Goal: Task Accomplishment & Management: Use online tool/utility

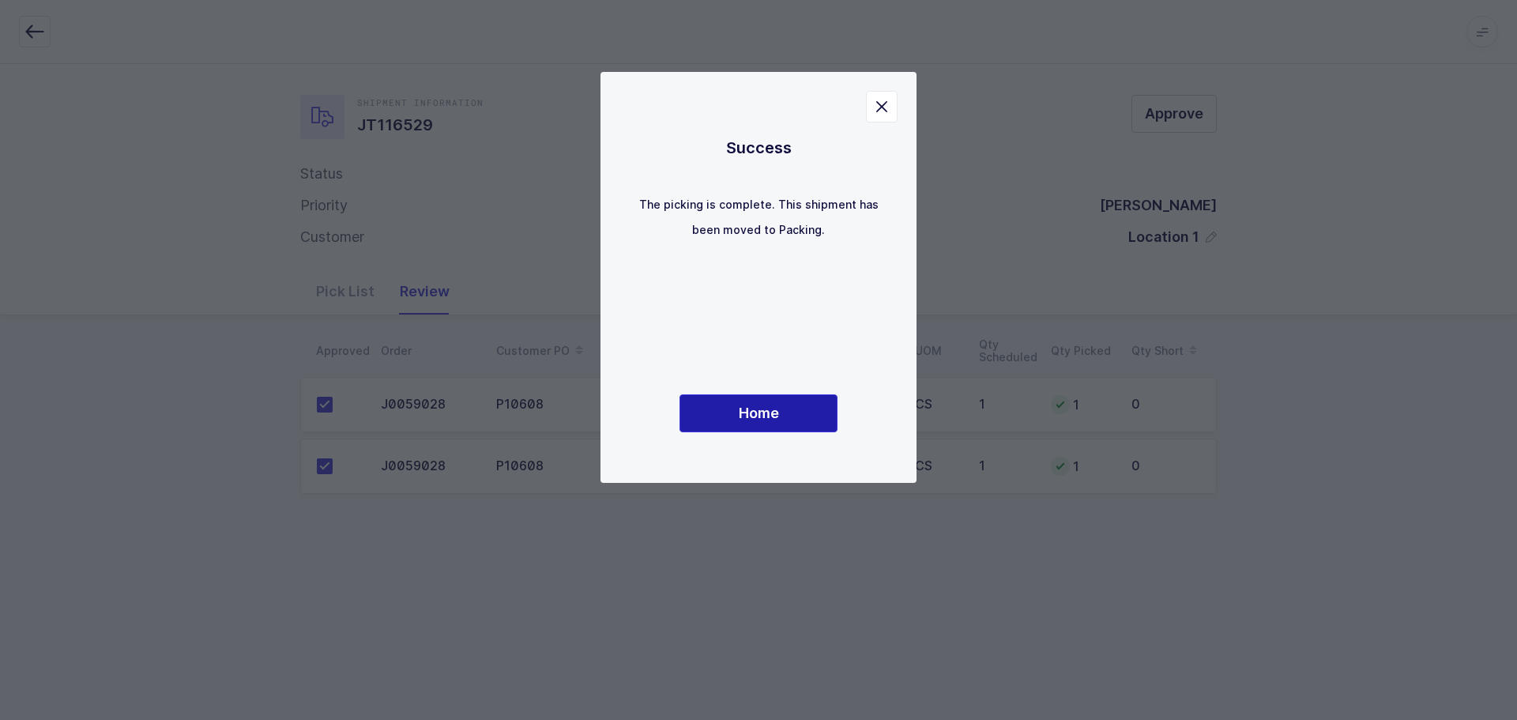
drag, startPoint x: 715, startPoint y: 416, endPoint x: 963, endPoint y: 434, distance: 248.0
click at [715, 416] on button "Home" at bounding box center [759, 413] width 158 height 38
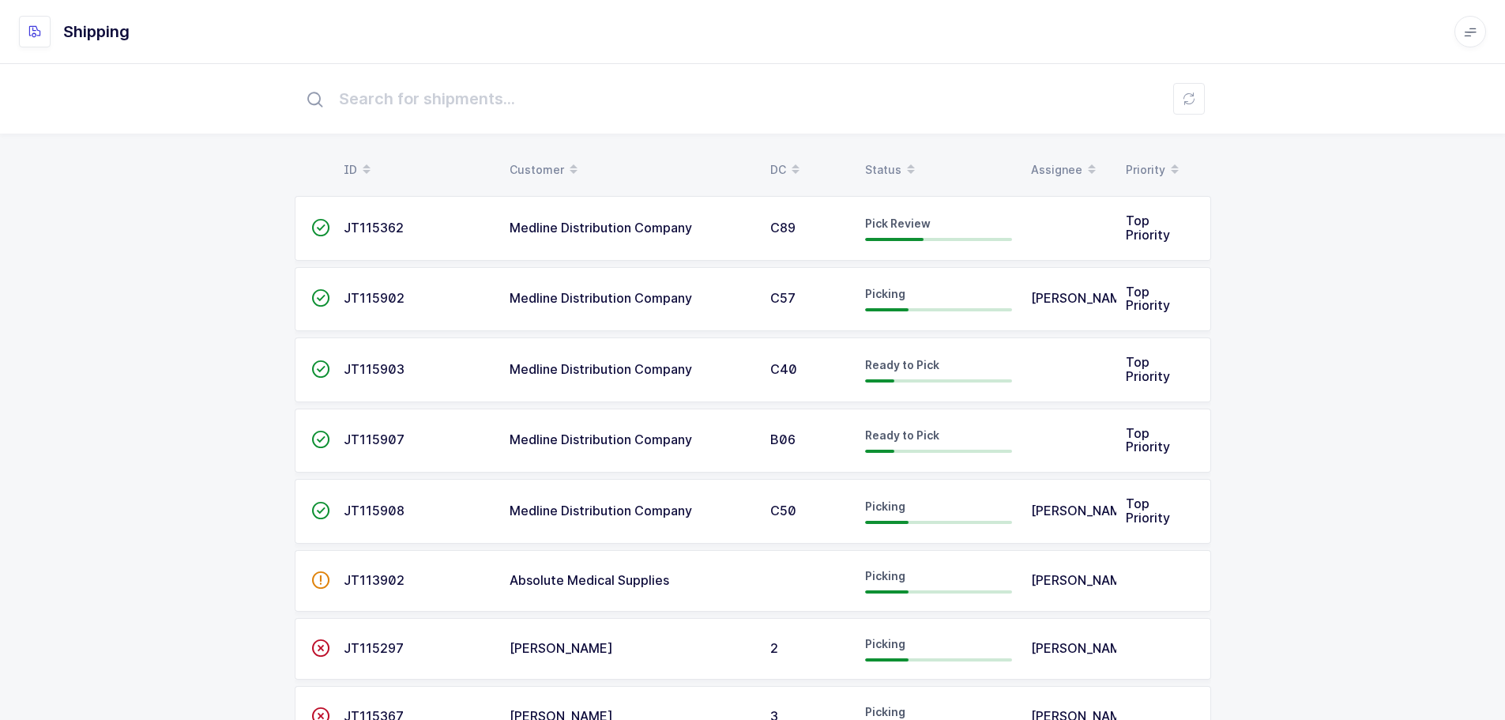
click at [888, 164] on div "Status" at bounding box center [938, 169] width 147 height 27
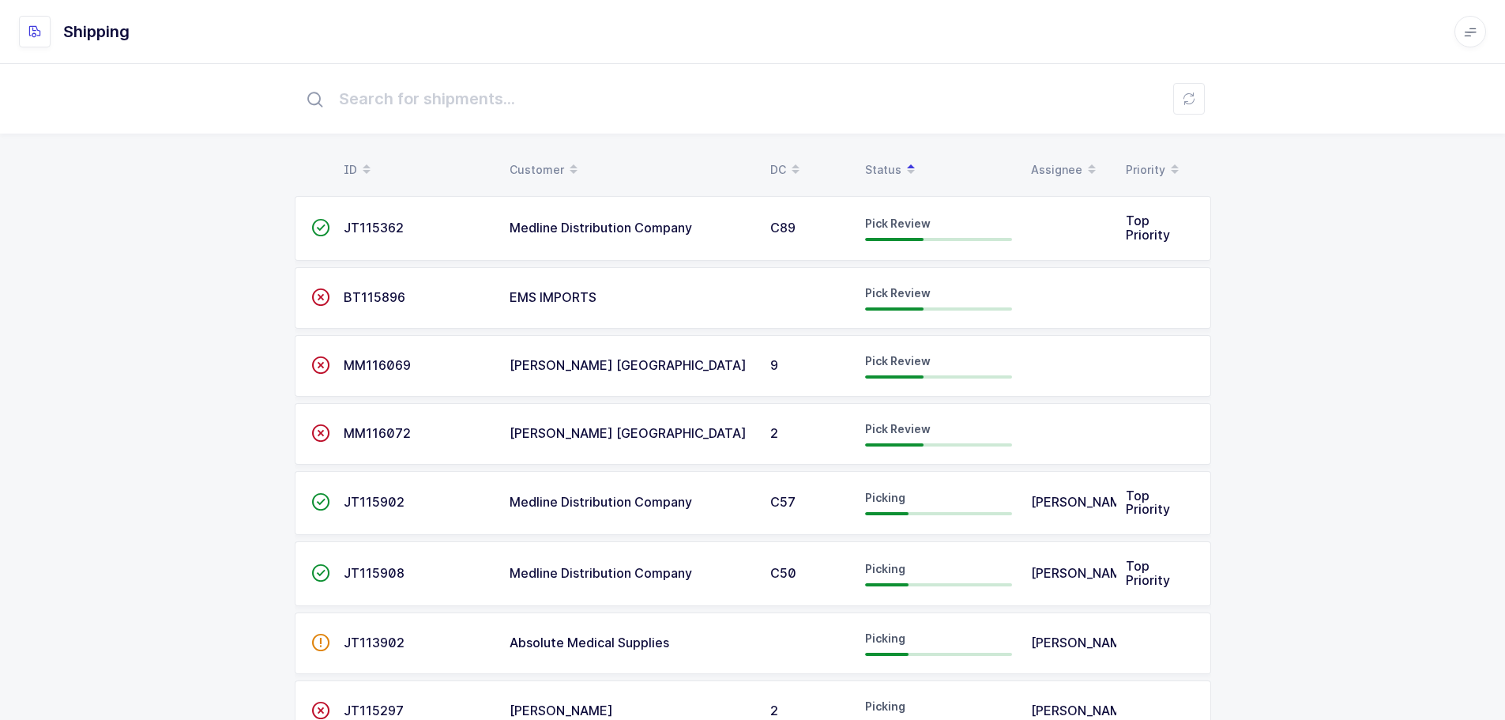
drag, startPoint x: 1483, startPoint y: 282, endPoint x: 1368, endPoint y: 299, distance: 116.6
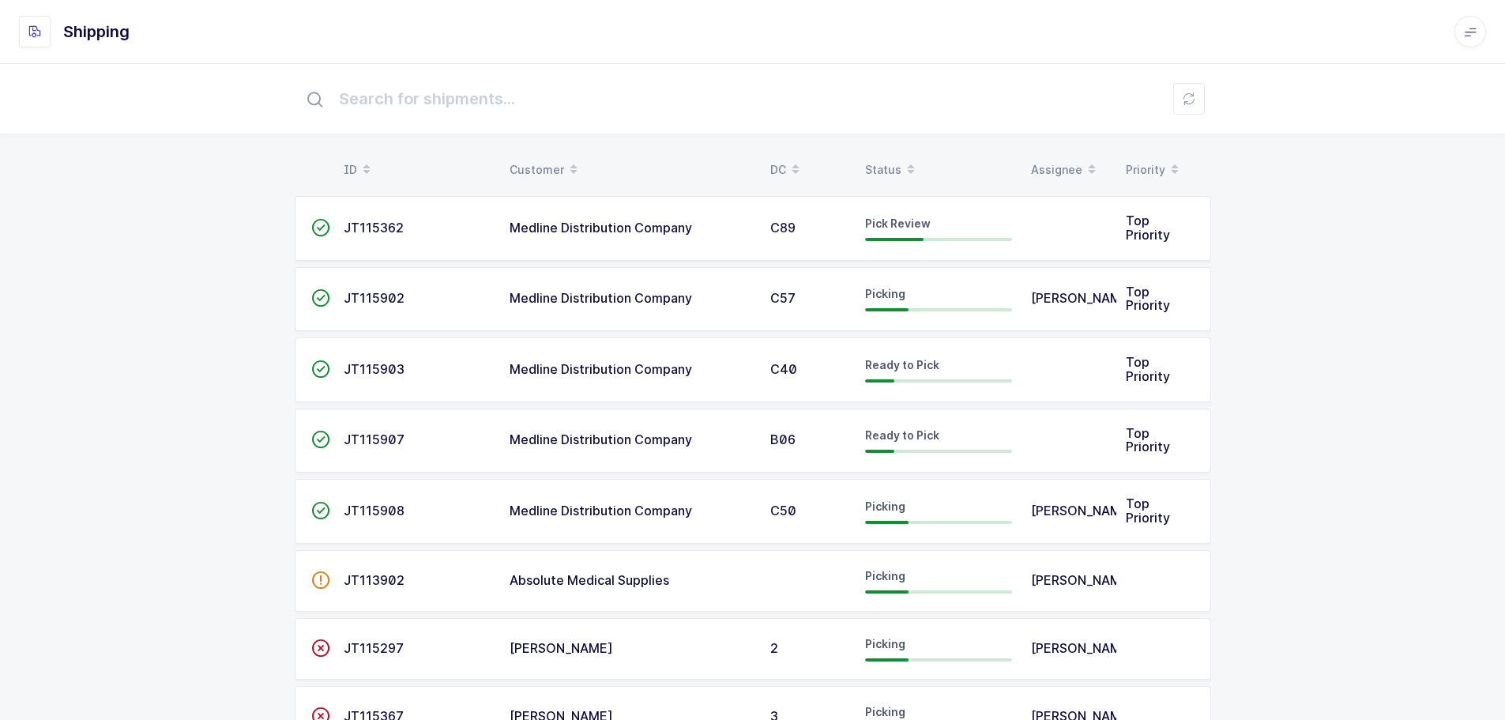
click at [881, 160] on div "Status" at bounding box center [938, 169] width 147 height 27
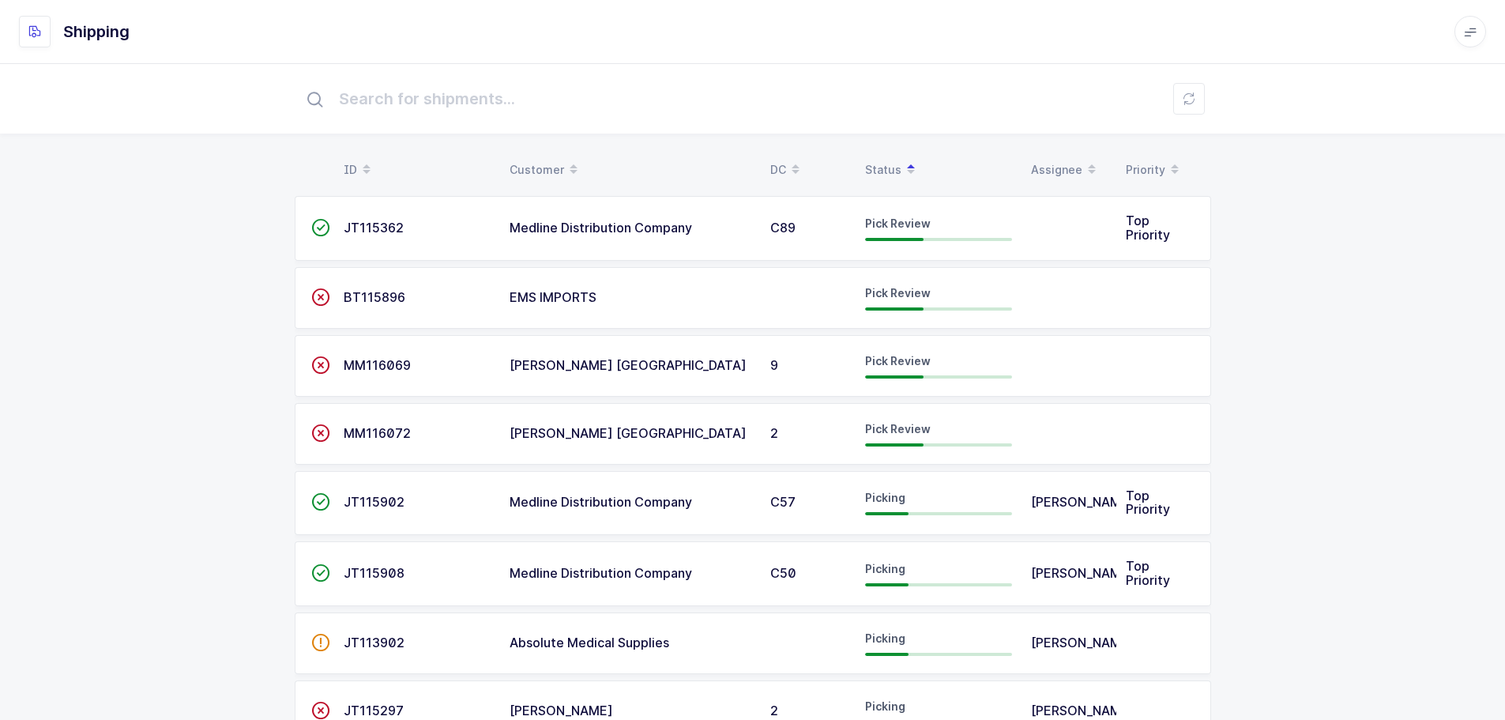
click at [385, 221] on span "JT115362" at bounding box center [374, 228] width 60 height 16
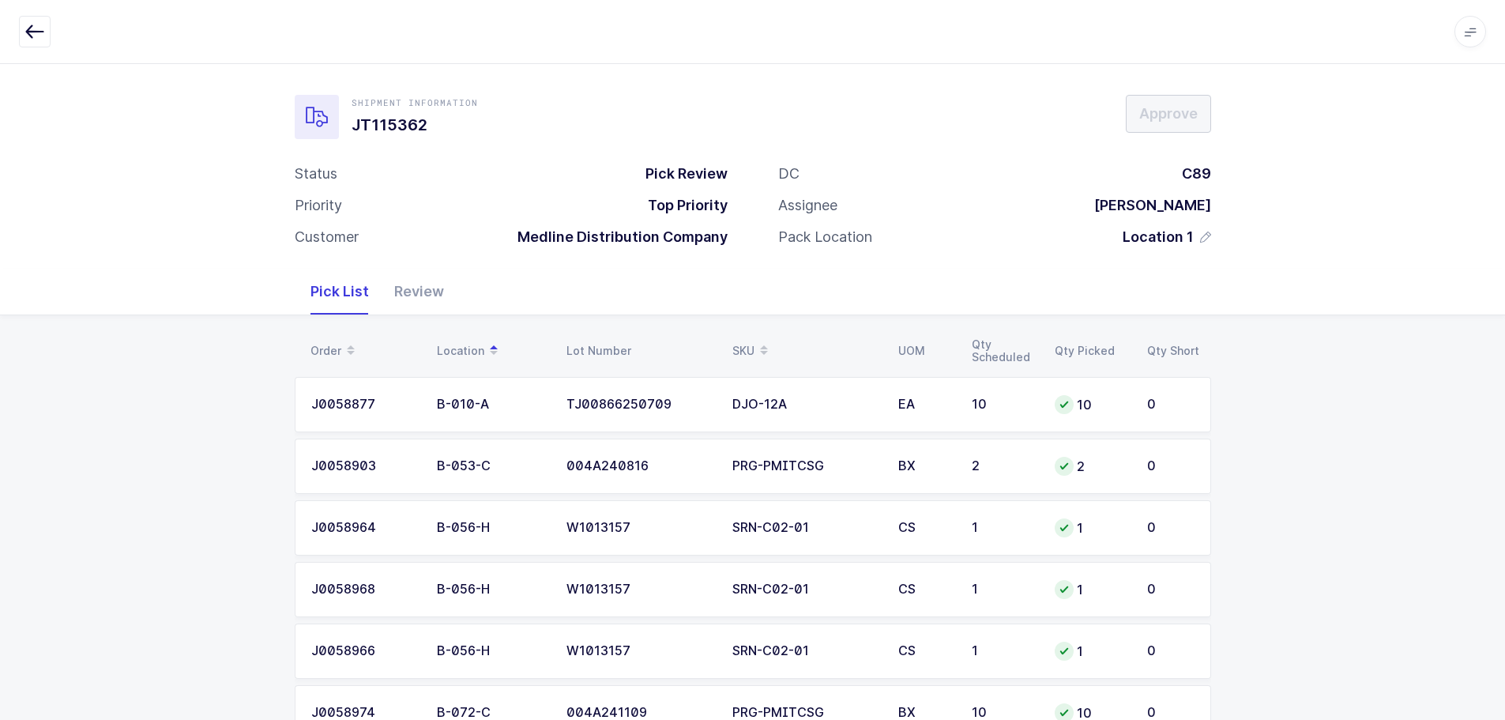
click at [30, 28] on icon "button" at bounding box center [34, 31] width 19 height 19
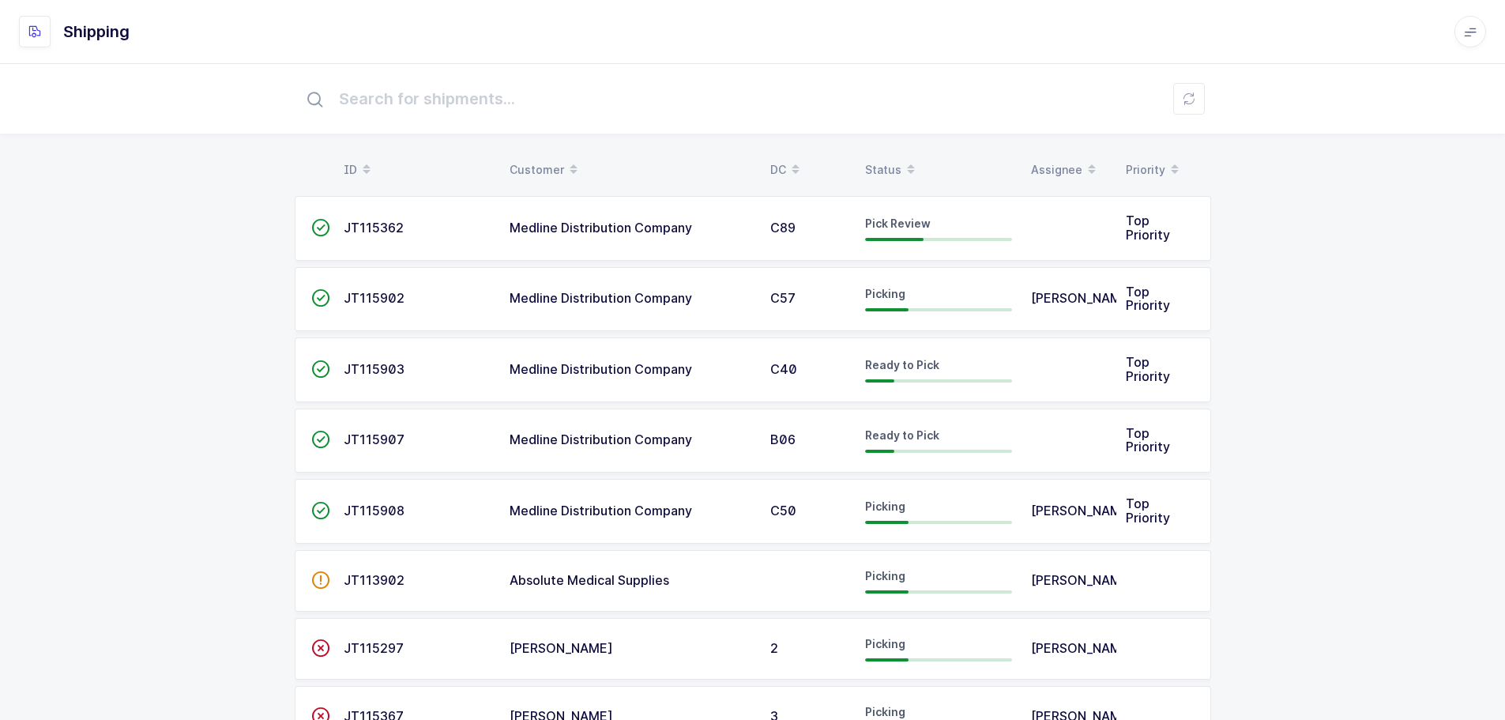
click at [877, 159] on div "Status" at bounding box center [938, 169] width 147 height 27
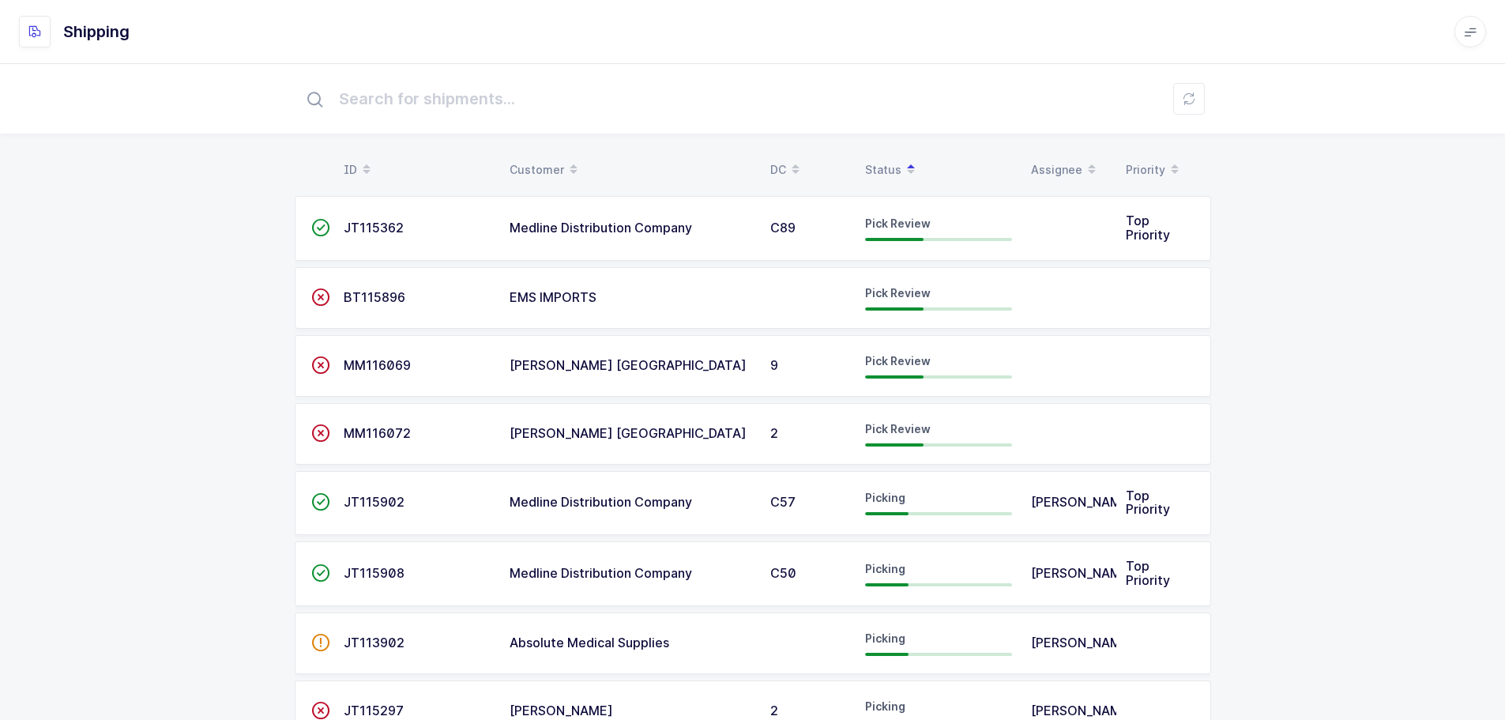
click at [683, 236] on td "Medline Distribution Company" at bounding box center [630, 228] width 261 height 65
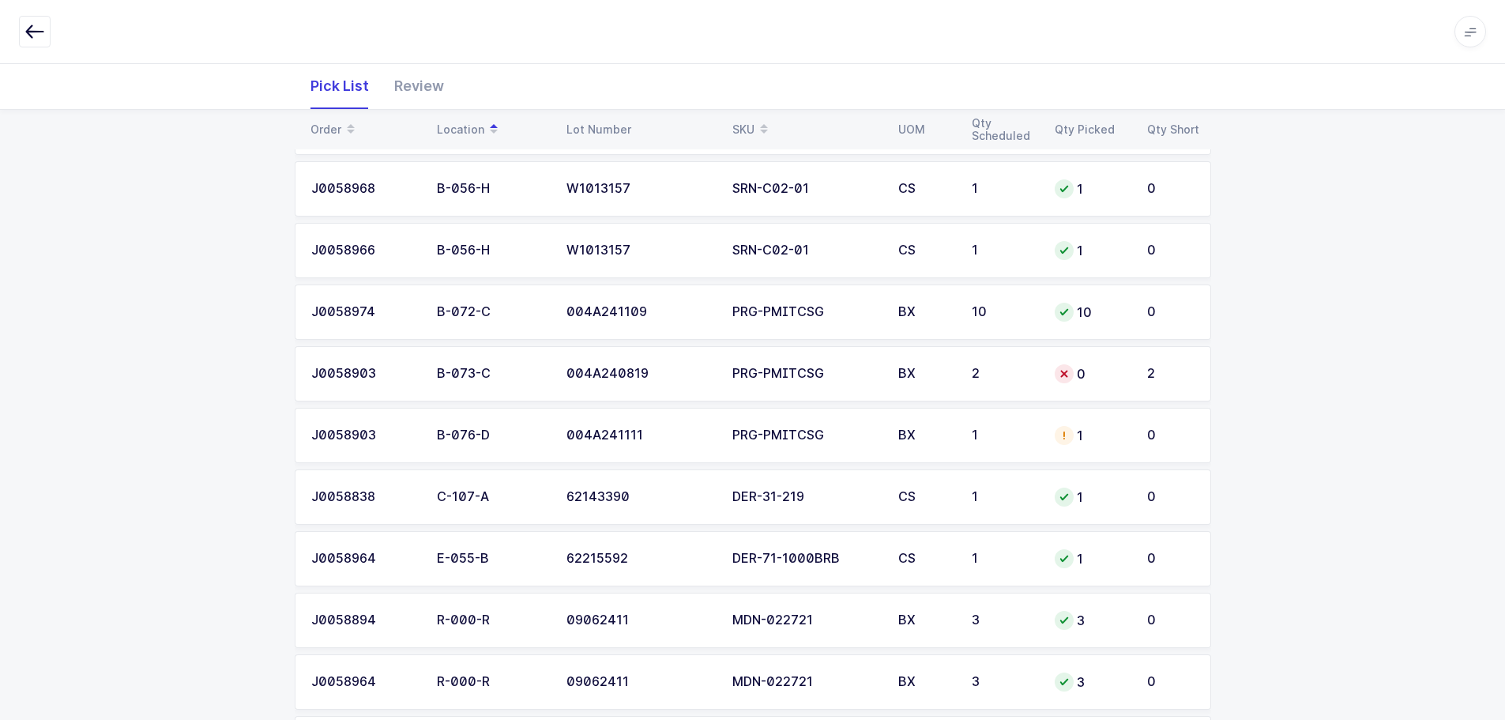
scroll to position [395, 0]
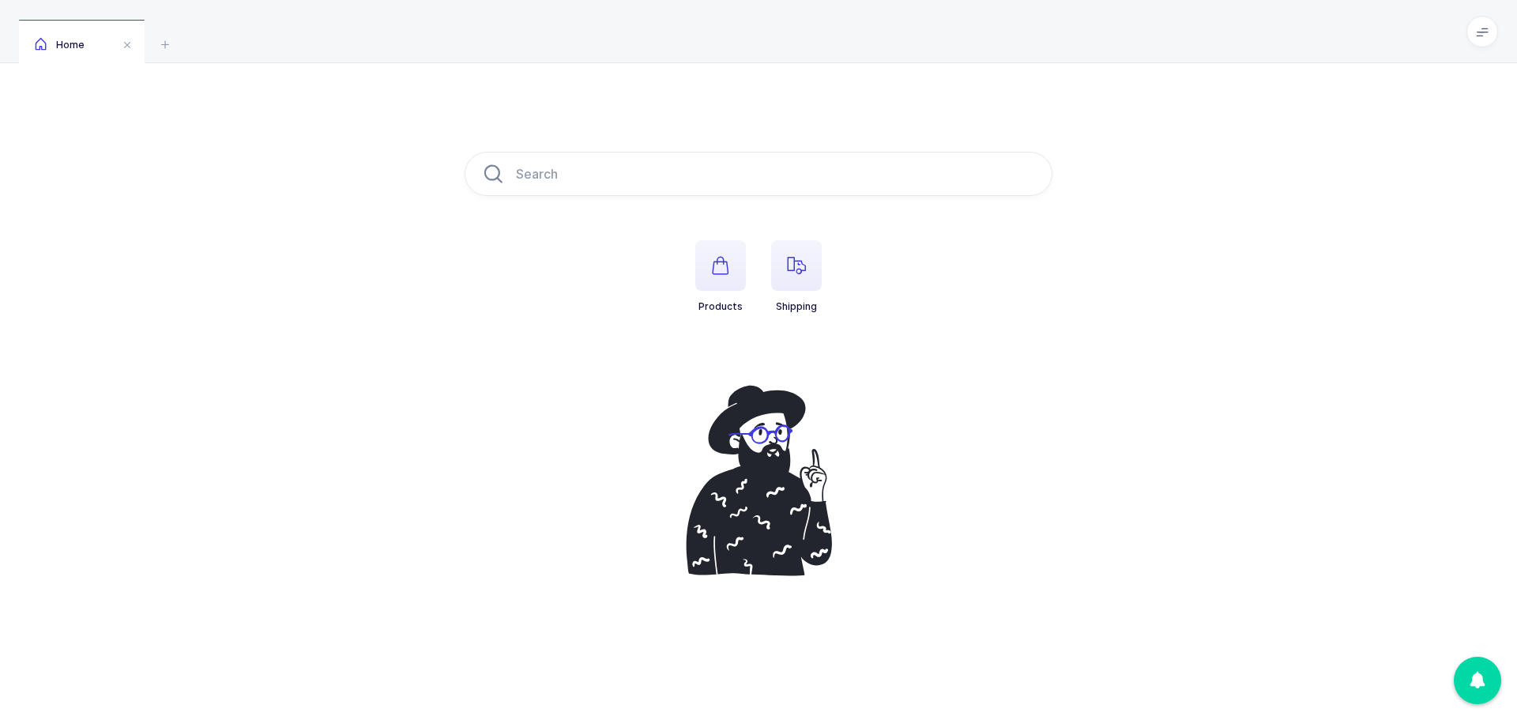
click at [787, 258] on icon "button" at bounding box center [796, 265] width 19 height 19
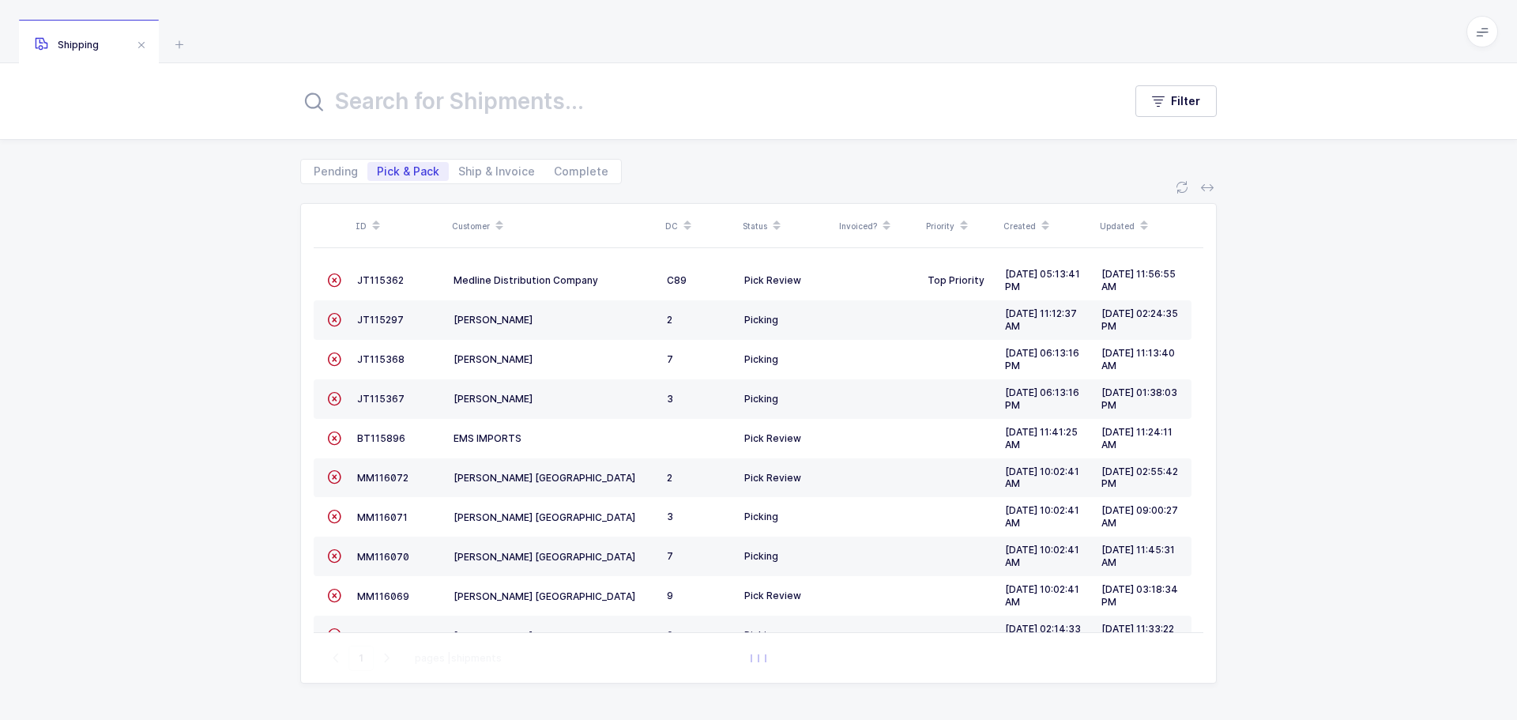
click at [385, 282] on span "JT115362" at bounding box center [380, 280] width 47 height 12
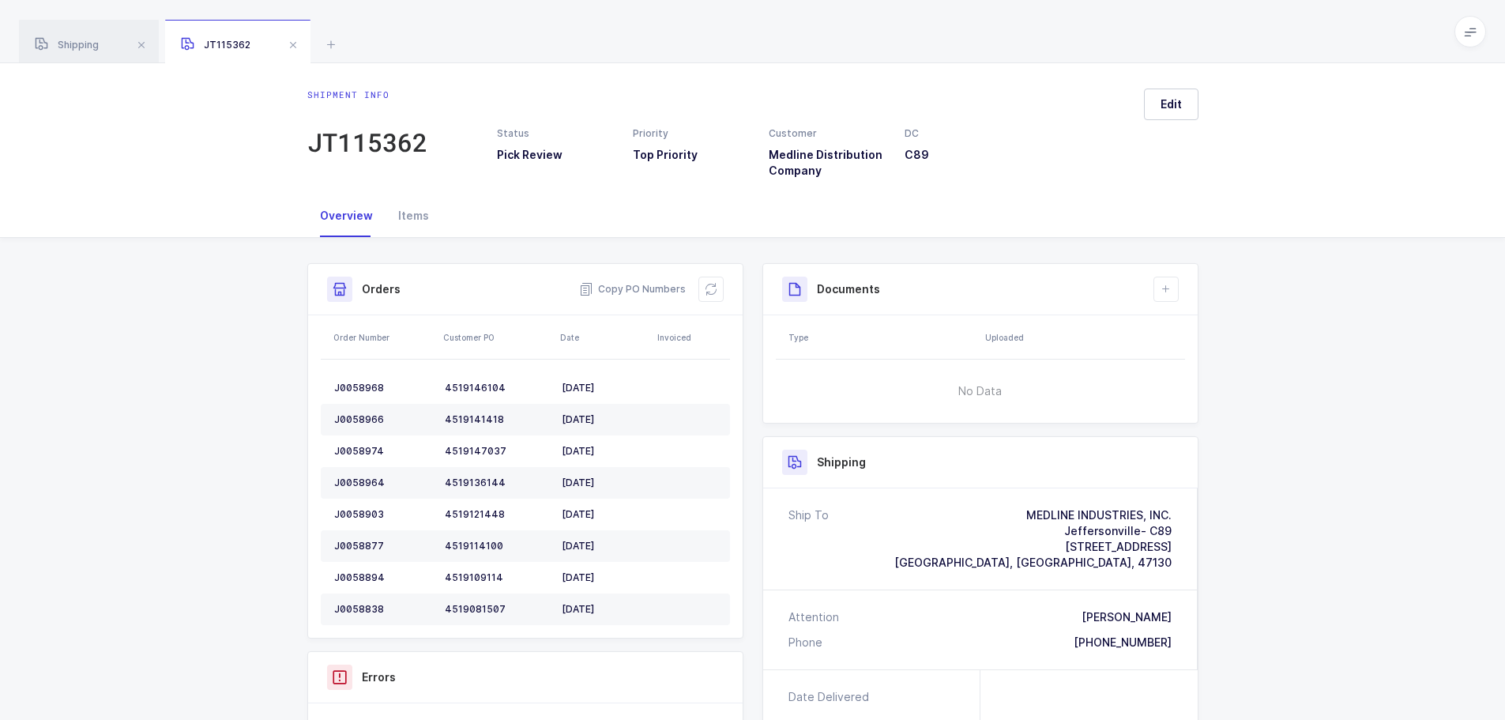
click at [710, 290] on icon at bounding box center [711, 289] width 13 height 13
click at [714, 289] on icon at bounding box center [711, 289] width 13 height 13
click at [711, 292] on icon at bounding box center [711, 289] width 13 height 13
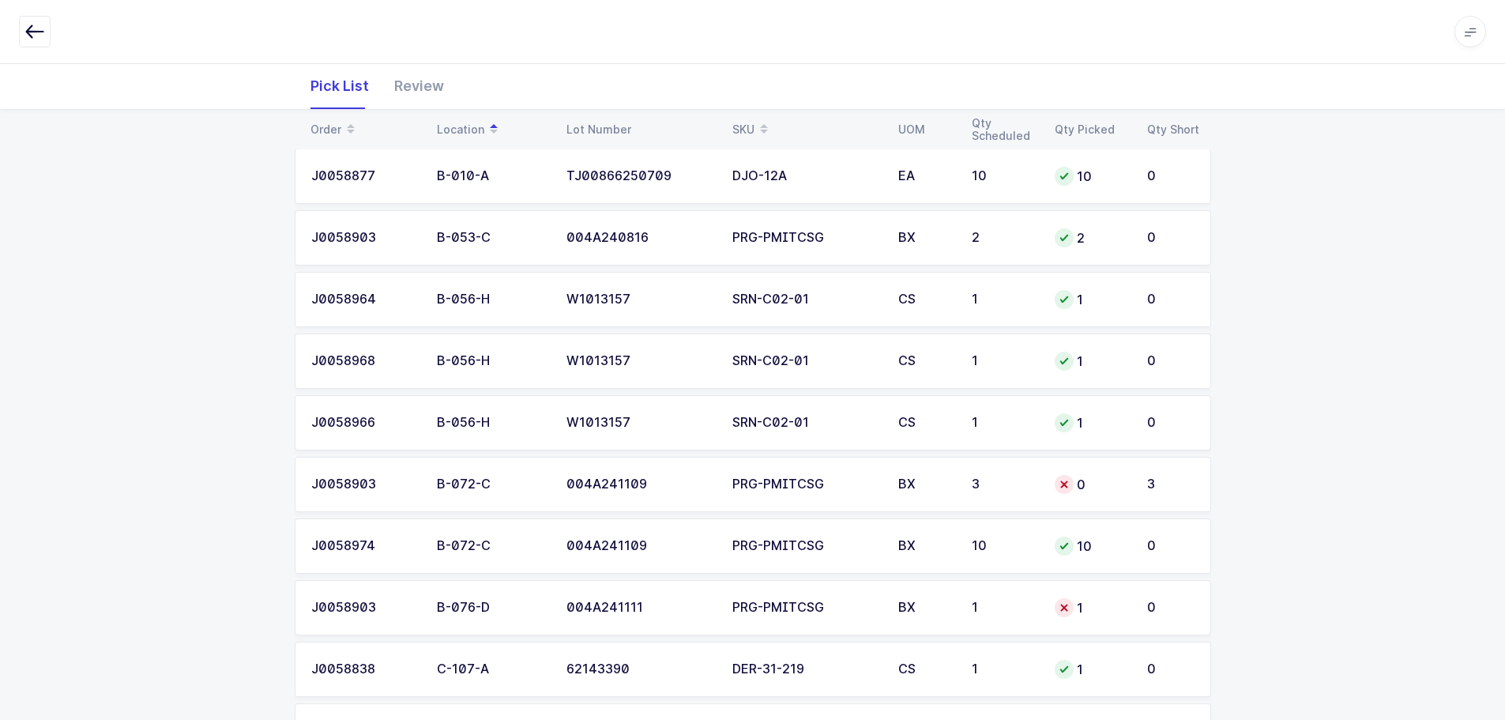
scroll to position [237, 0]
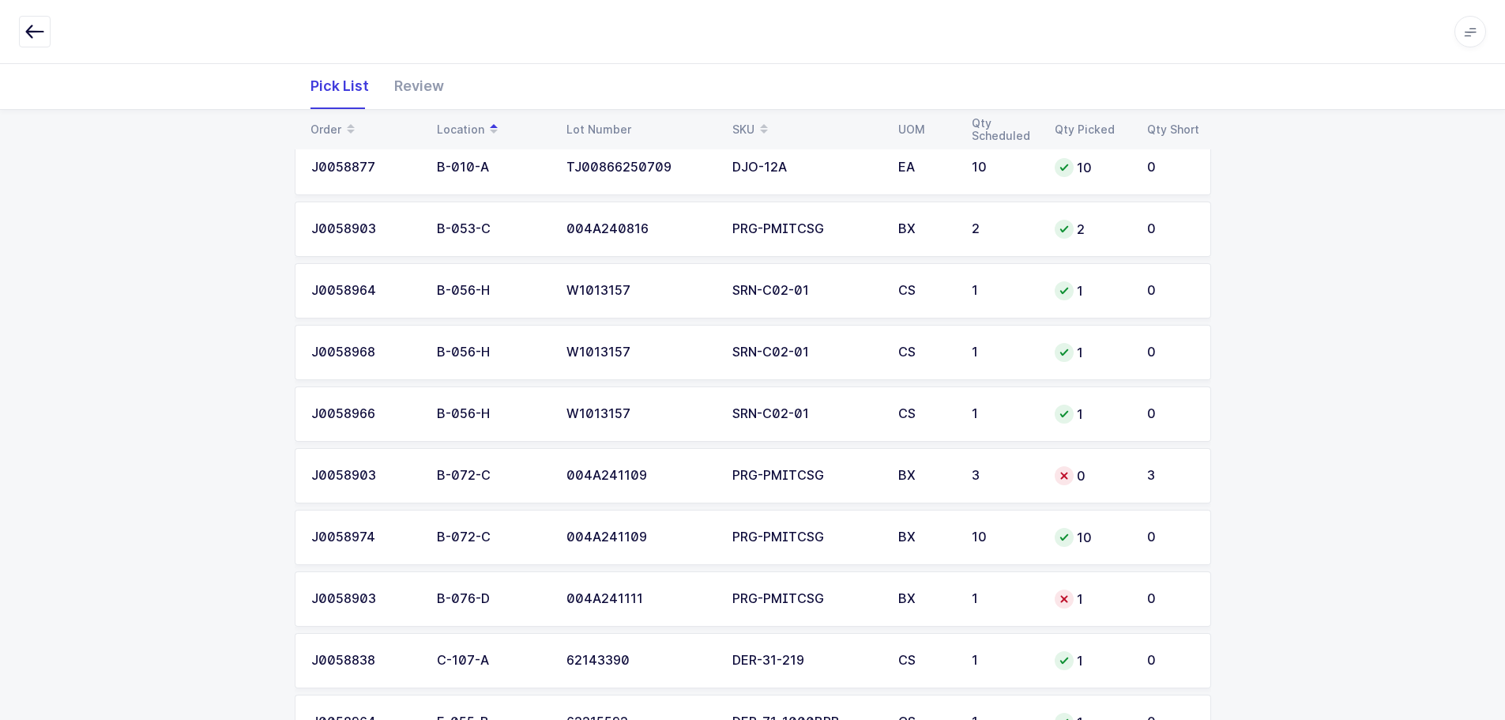
click at [995, 476] on div "3" at bounding box center [1004, 476] width 64 height 14
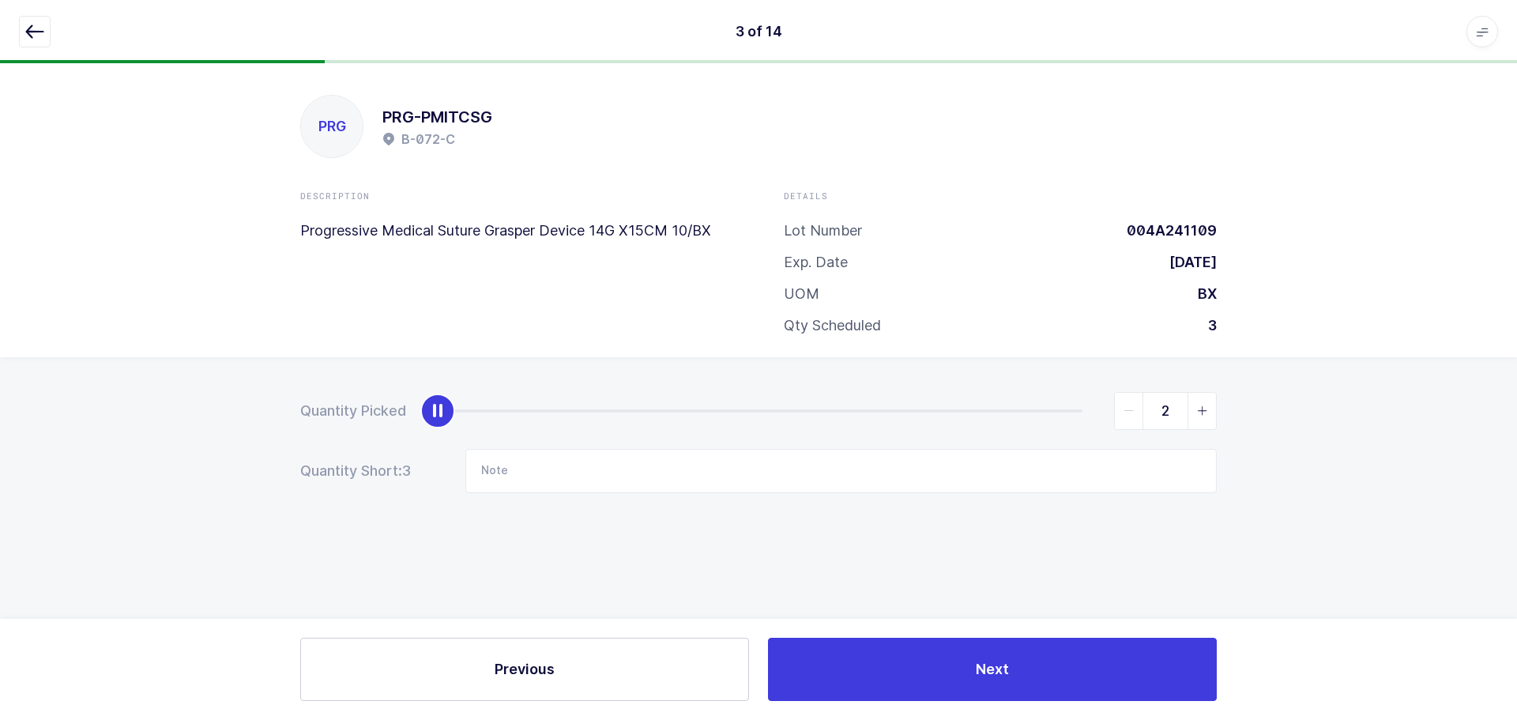
type input "3"
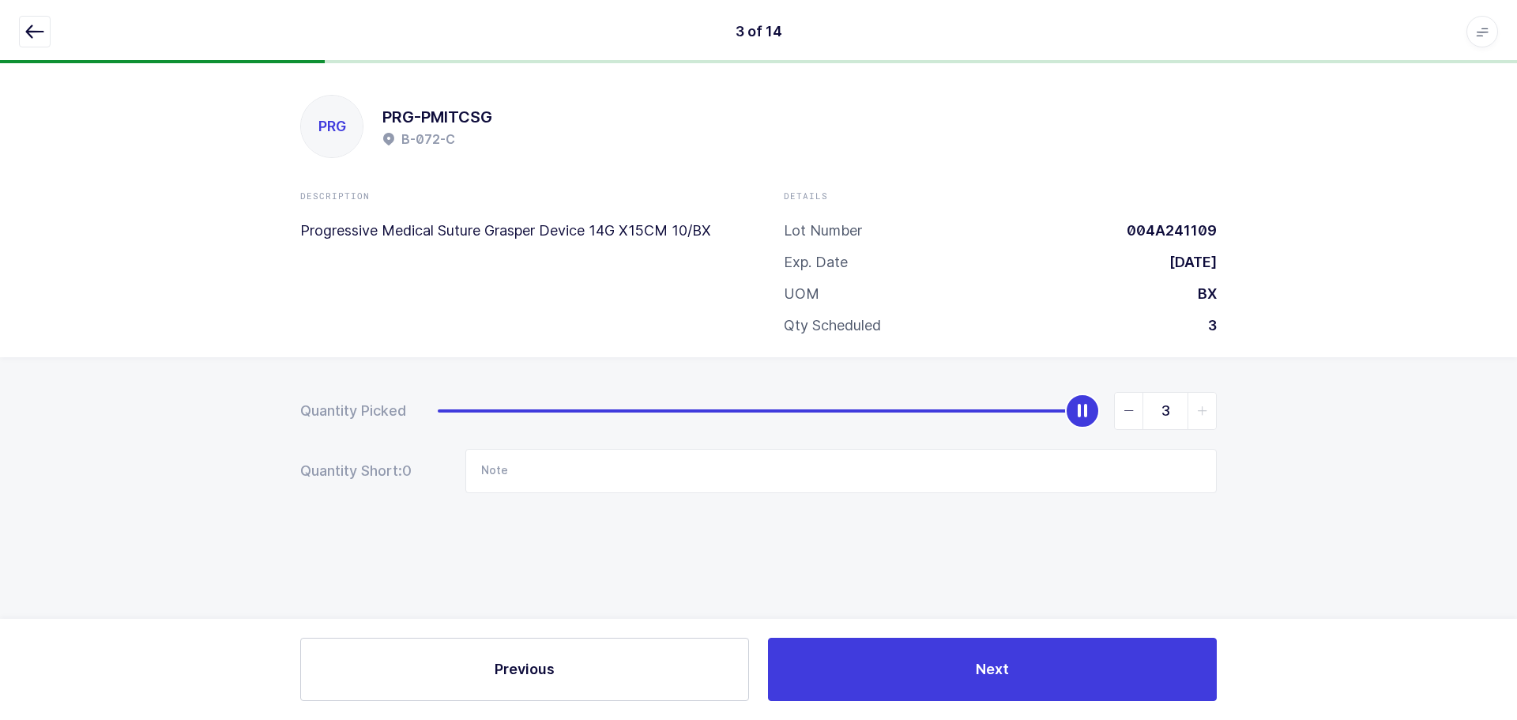
drag, startPoint x: 432, startPoint y: 409, endPoint x: 1214, endPoint y: 428, distance: 781.8
click at [1214, 428] on div "3" at bounding box center [827, 411] width 779 height 38
click at [47, 29] on button "button" at bounding box center [35, 32] width 32 height 32
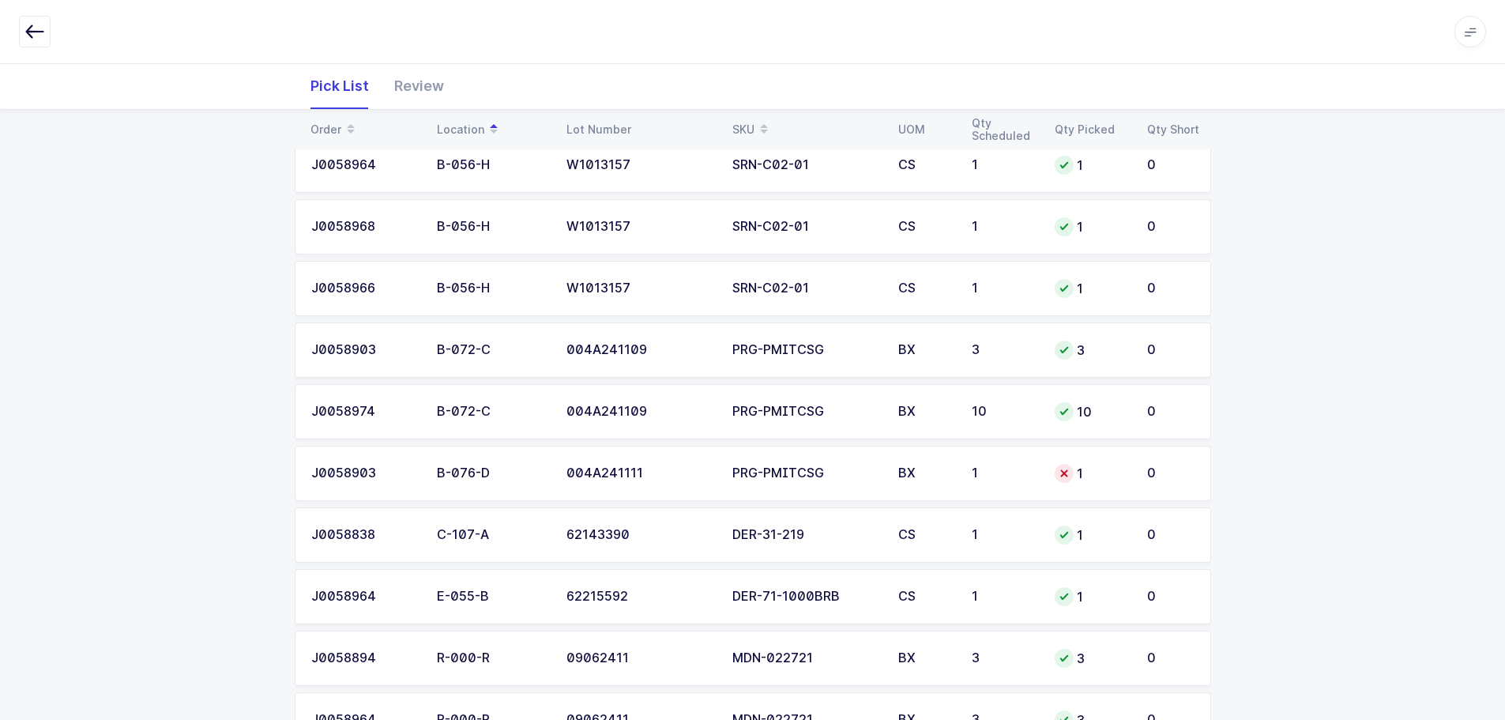
scroll to position [395, 0]
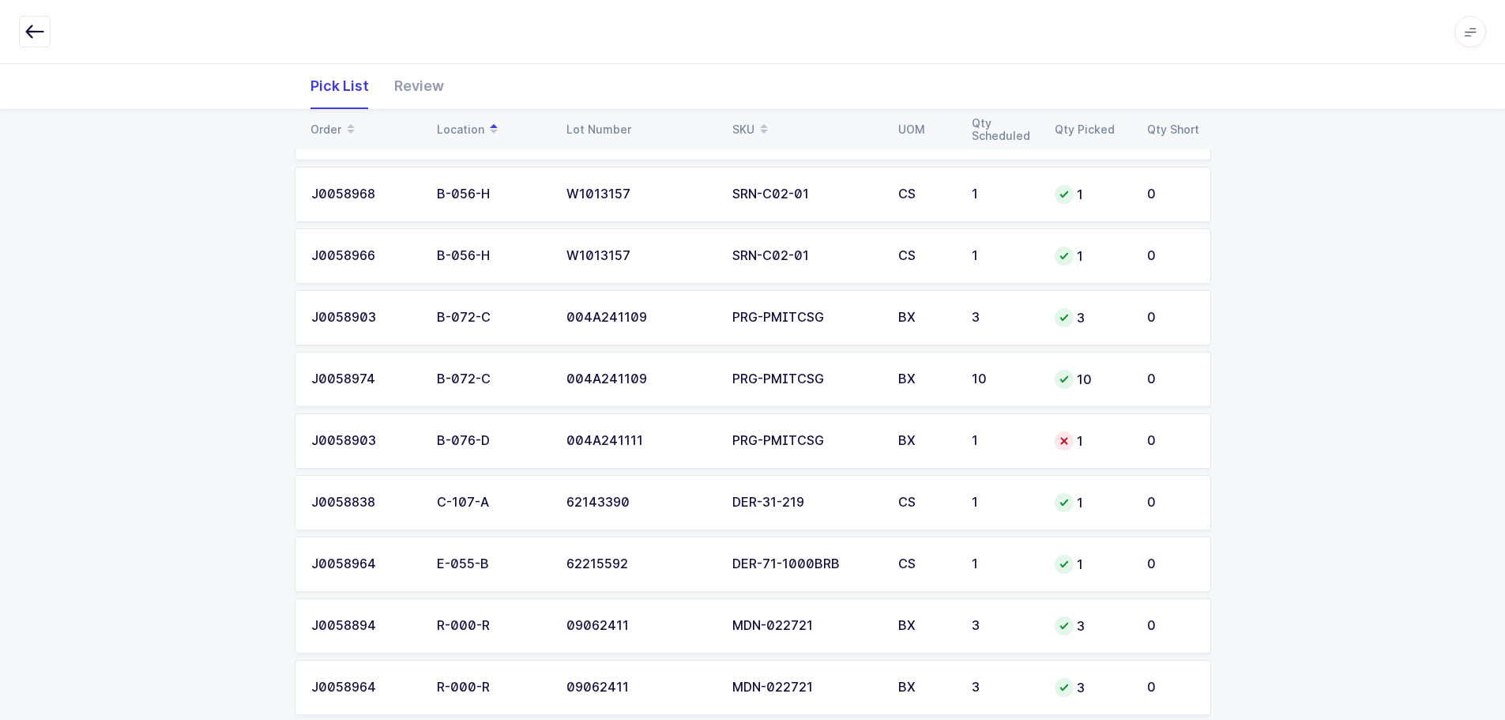
click at [936, 441] on div "BX" at bounding box center [926, 441] width 55 height 14
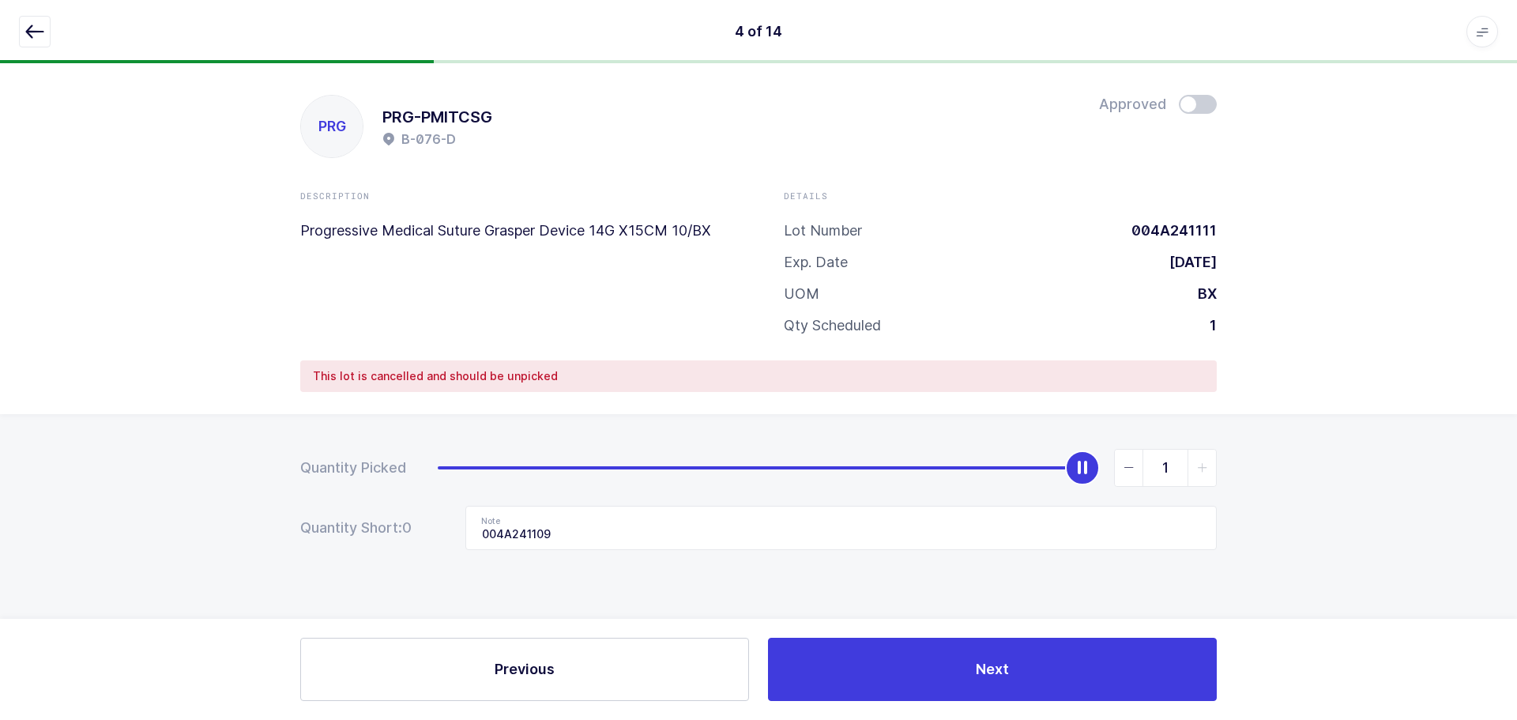
type input "0"
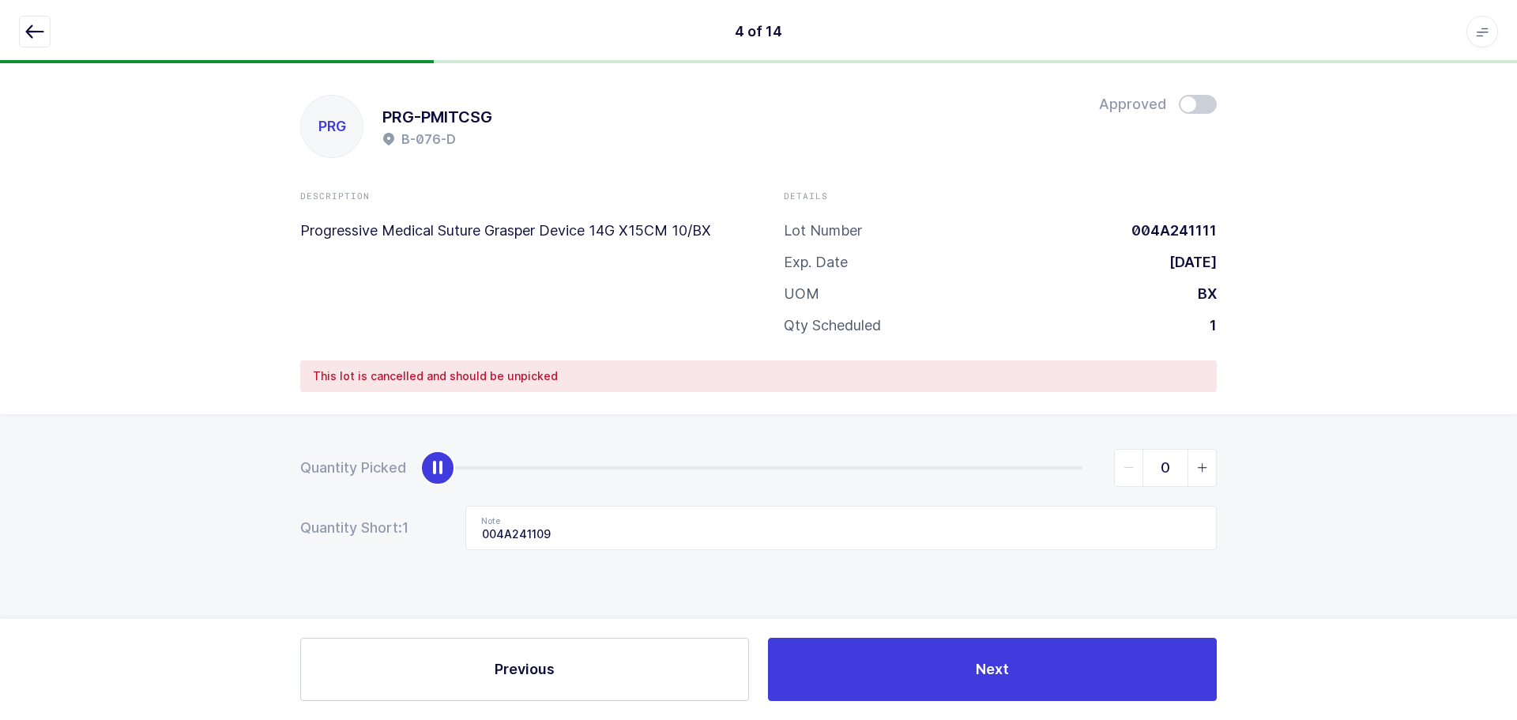
drag, startPoint x: 1081, startPoint y: 465, endPoint x: 421, endPoint y: 541, distance: 664.3
click at [266, 516] on div "Quantity Picked 0 Quantity Short: 1 Note 004A241109" at bounding box center [758, 554] width 1517 height 281
drag, startPoint x: 574, startPoint y: 528, endPoint x: 403, endPoint y: 552, distance: 172.3
click at [404, 552] on div "Quantity Picked 0 Quantity Short: 1 Note 004A241109" at bounding box center [758, 554] width 1517 height 281
click at [32, 38] on icon "button" at bounding box center [34, 31] width 19 height 19
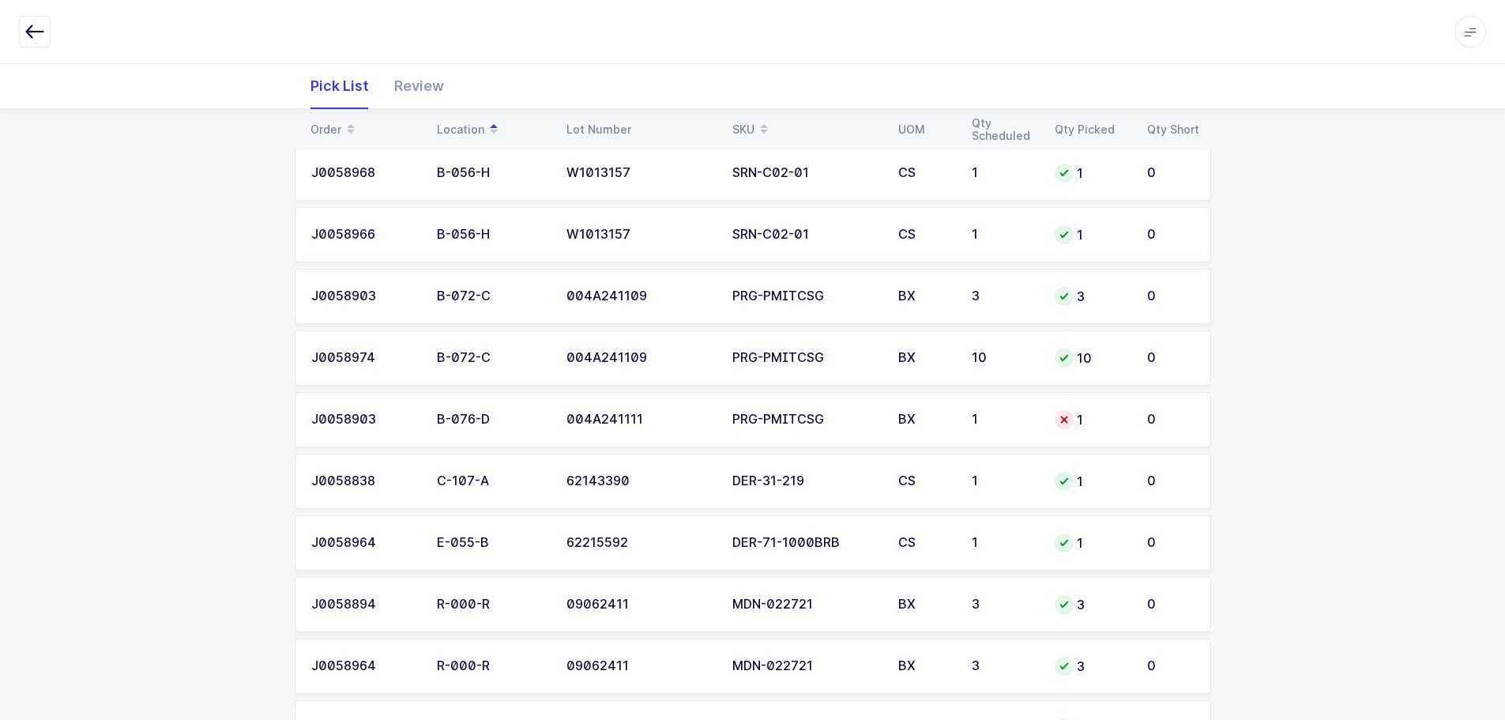
scroll to position [474, 0]
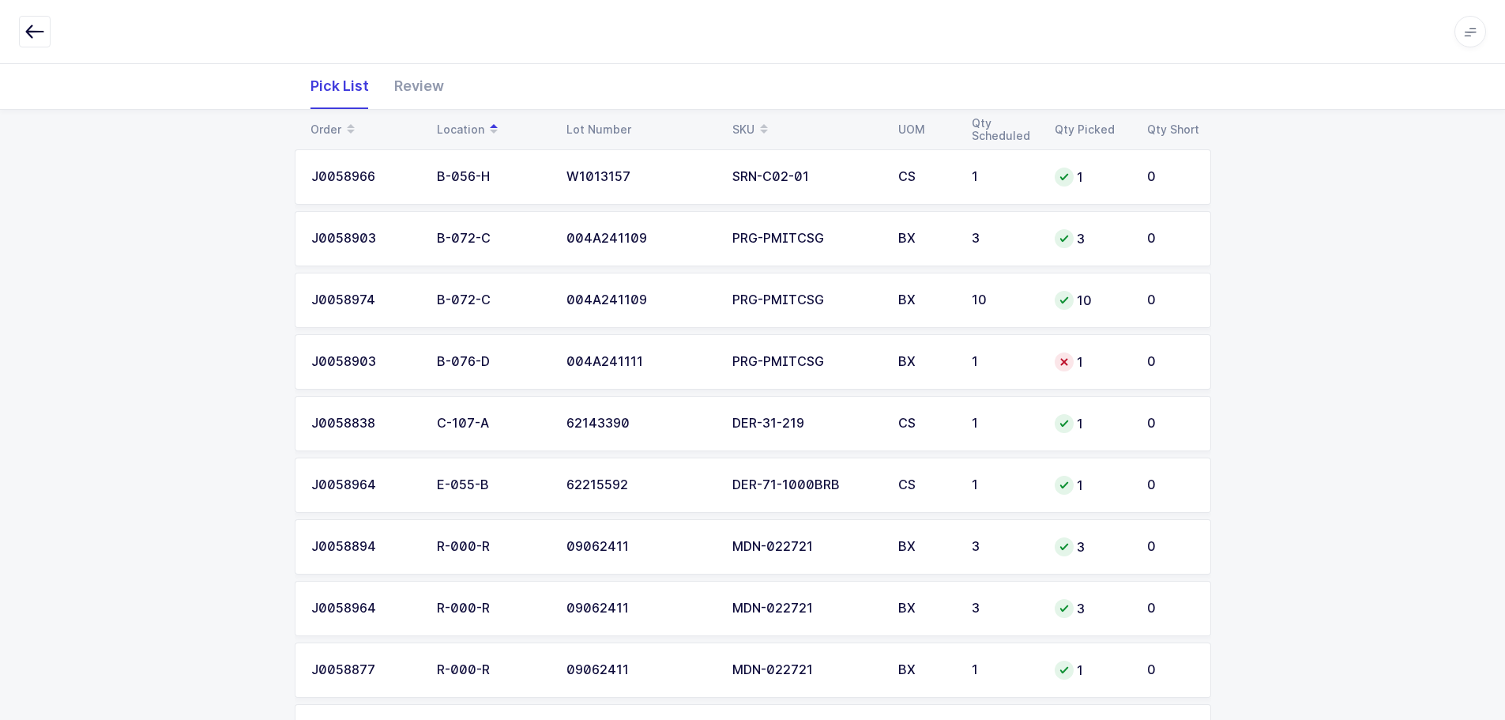
click at [849, 360] on div "PRG-PMITCSG" at bounding box center [806, 362] width 147 height 14
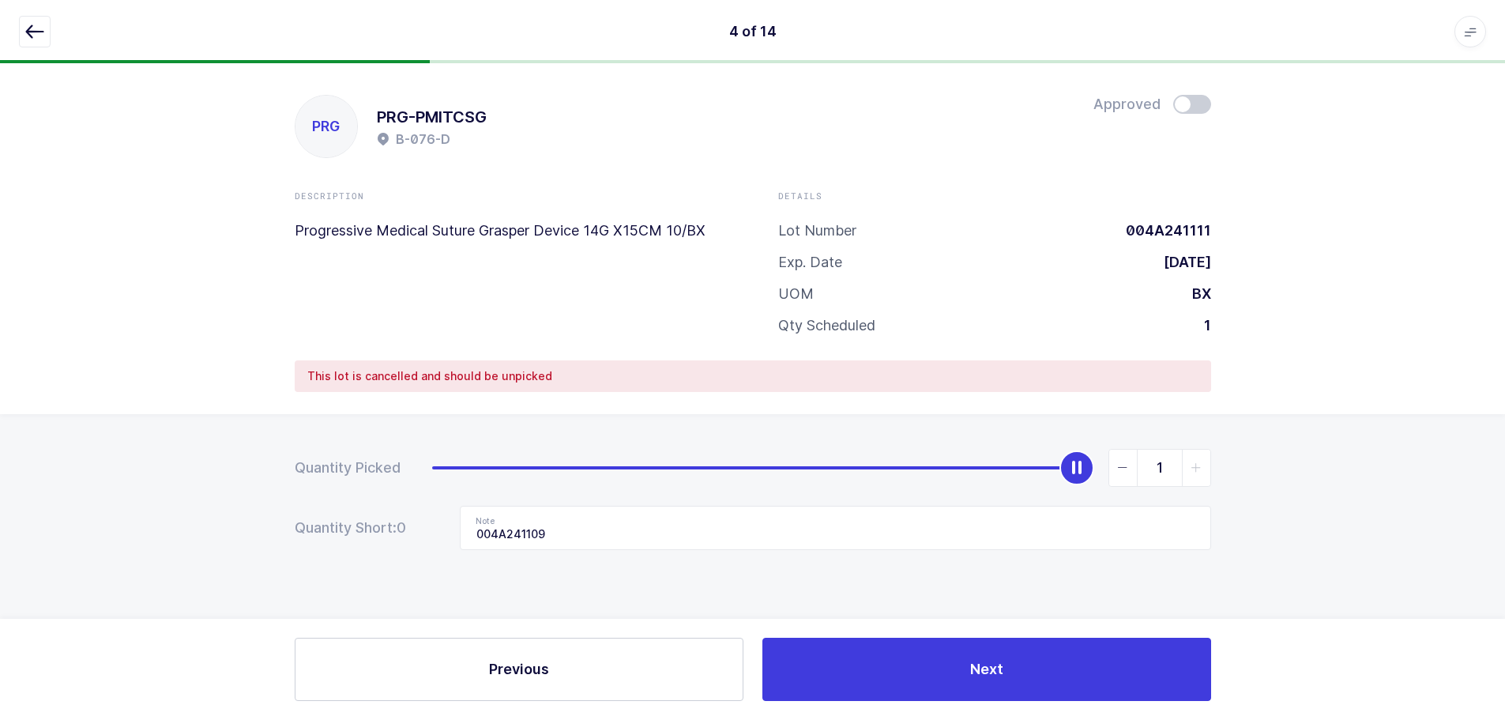
scroll to position [0, 0]
type input "0"
drag, startPoint x: 1085, startPoint y: 465, endPoint x: 292, endPoint y: 492, distance: 793.9
click at [288, 495] on div "Quantity Picked 0 Quantity Short: 0 Note 004A241109" at bounding box center [758, 554] width 1517 height 281
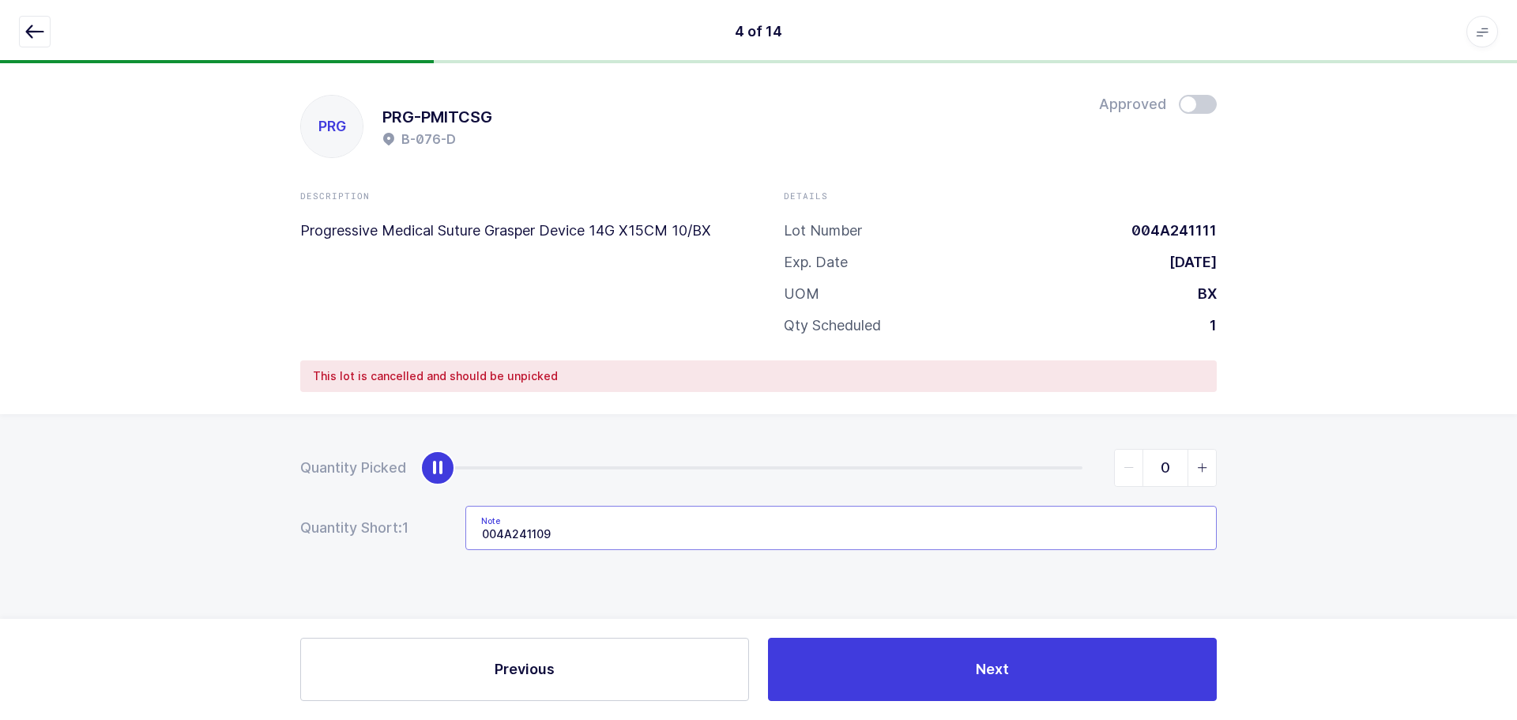
drag, startPoint x: 582, startPoint y: 529, endPoint x: 300, endPoint y: 542, distance: 283.2
click at [300, 542] on div "Quantity Picked 0 Quantity Short: 1 Note 004A241109" at bounding box center [758, 554] width 1517 height 281
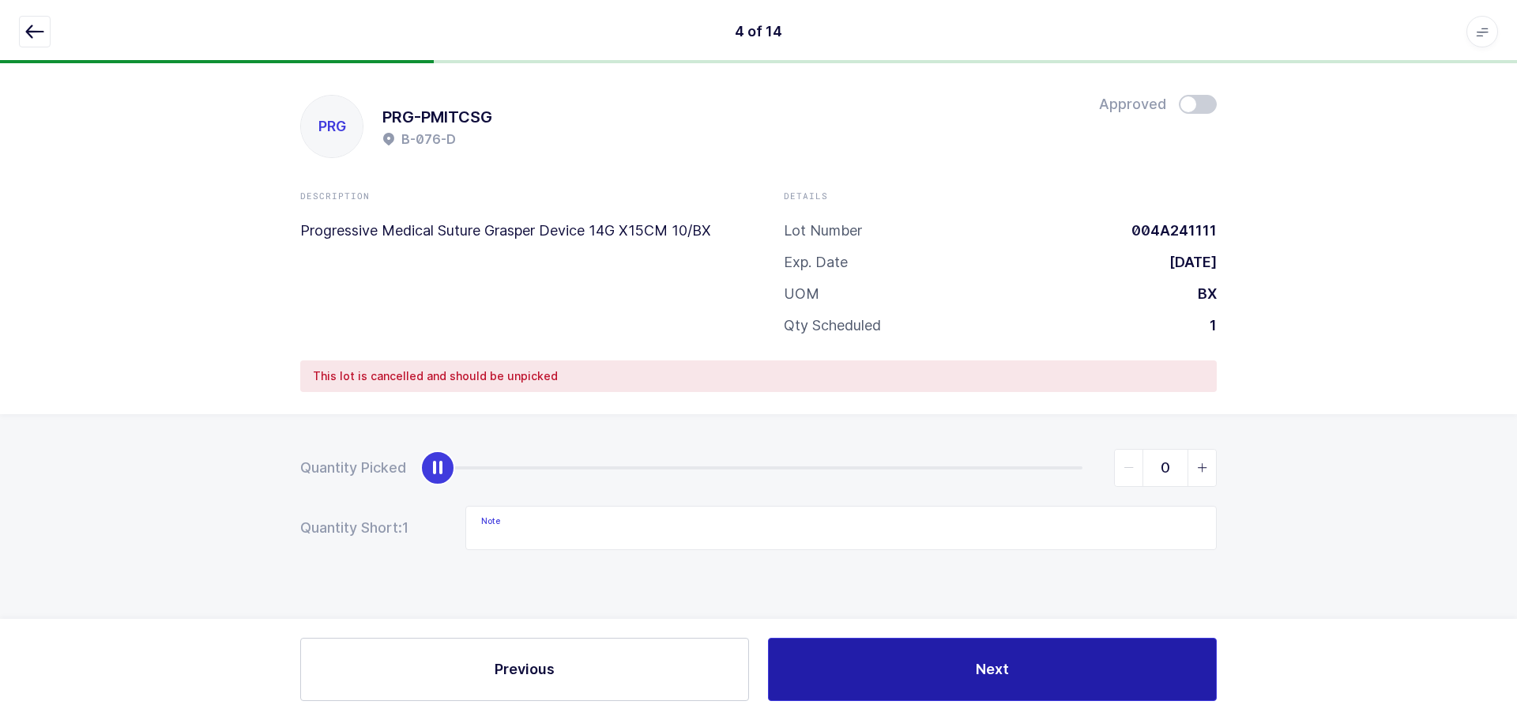
click at [976, 651] on button "Next" at bounding box center [992, 669] width 449 height 63
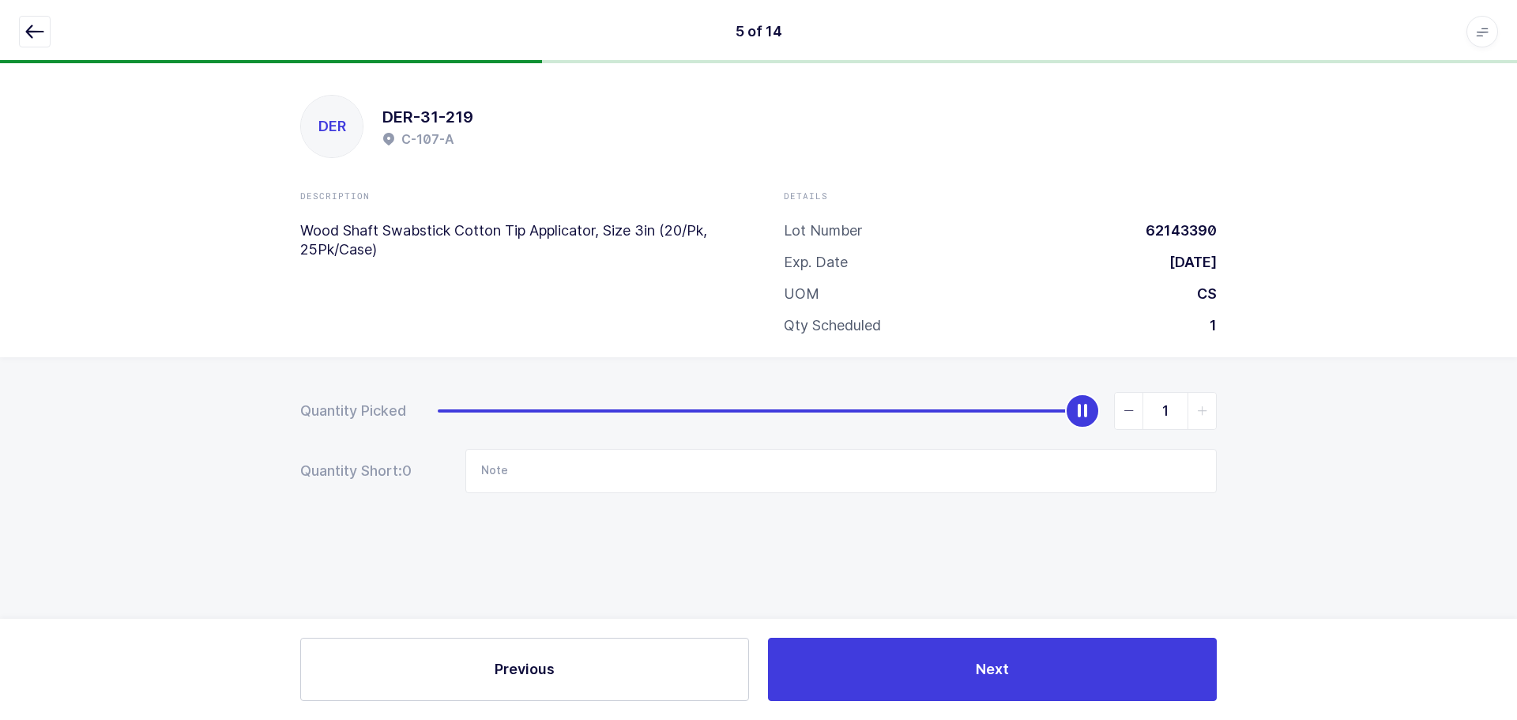
click at [47, 29] on button "button" at bounding box center [35, 32] width 32 height 32
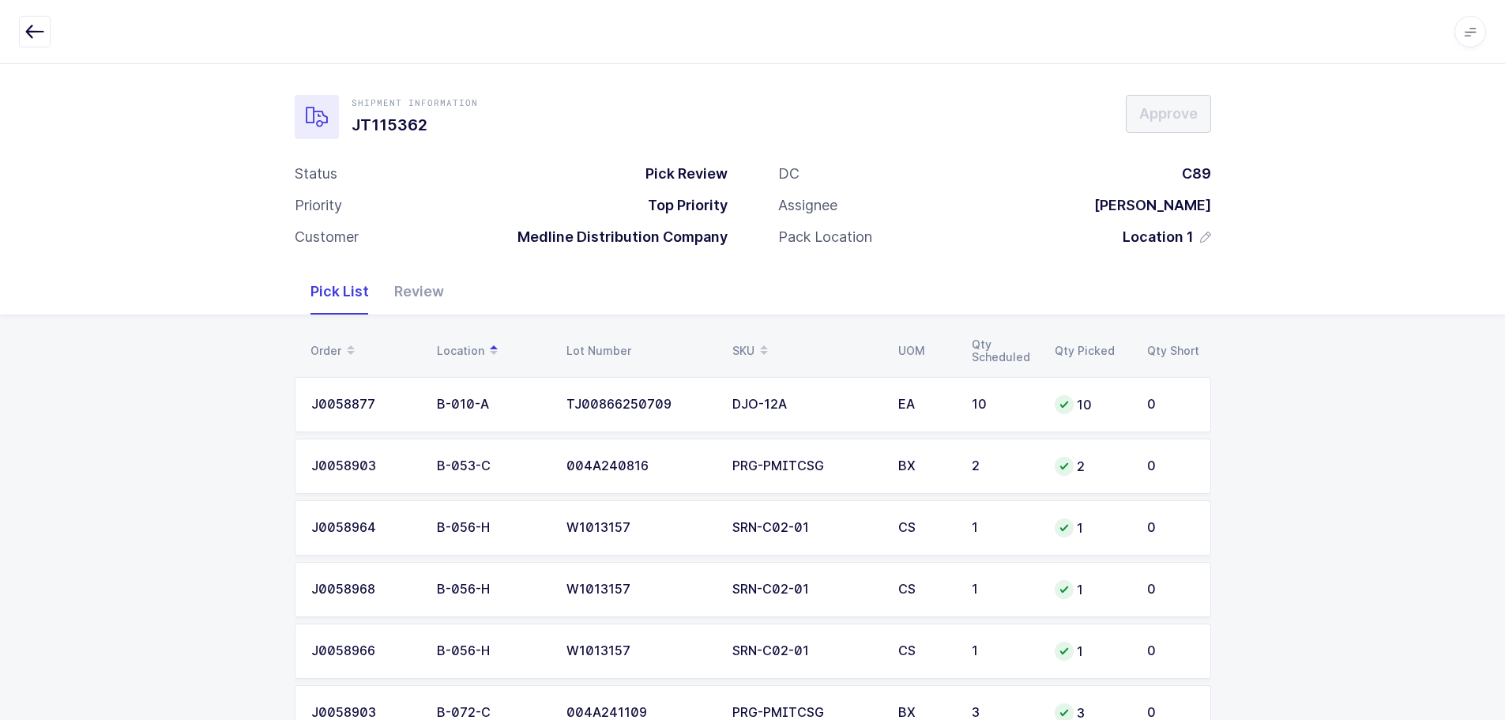
click at [405, 297] on div "Review" at bounding box center [419, 292] width 75 height 46
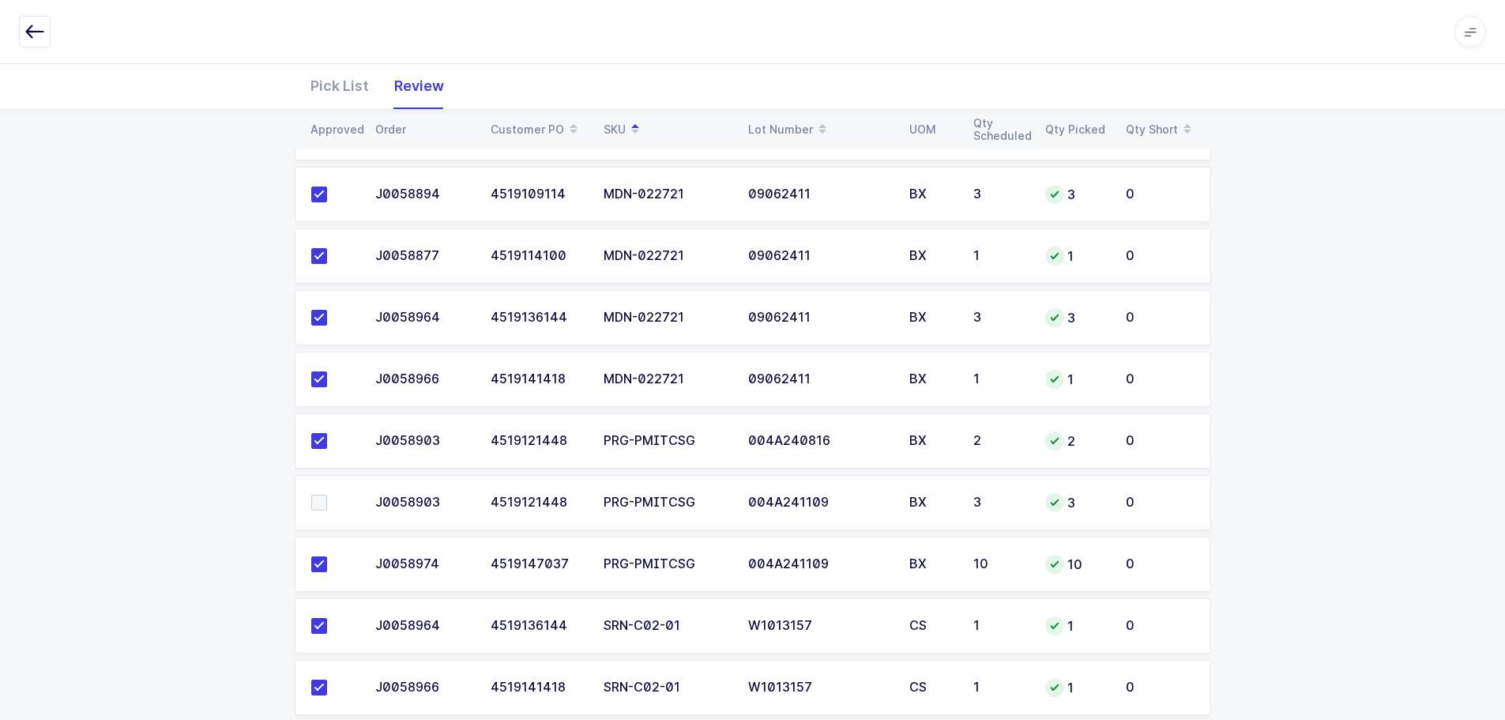
scroll to position [490, 0]
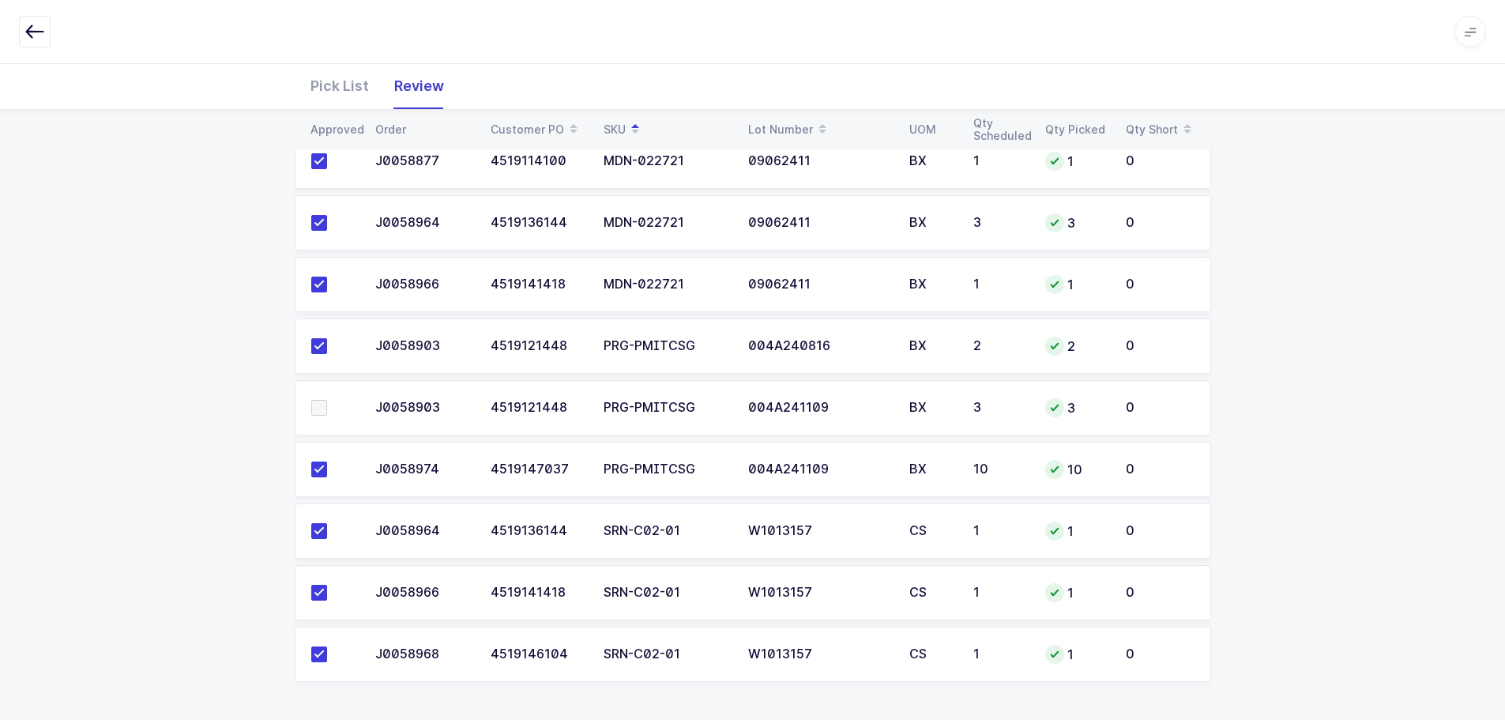
click at [320, 409] on span at bounding box center [319, 408] width 16 height 16
click at [327, 400] on input "checkbox" at bounding box center [327, 400] width 0 height 0
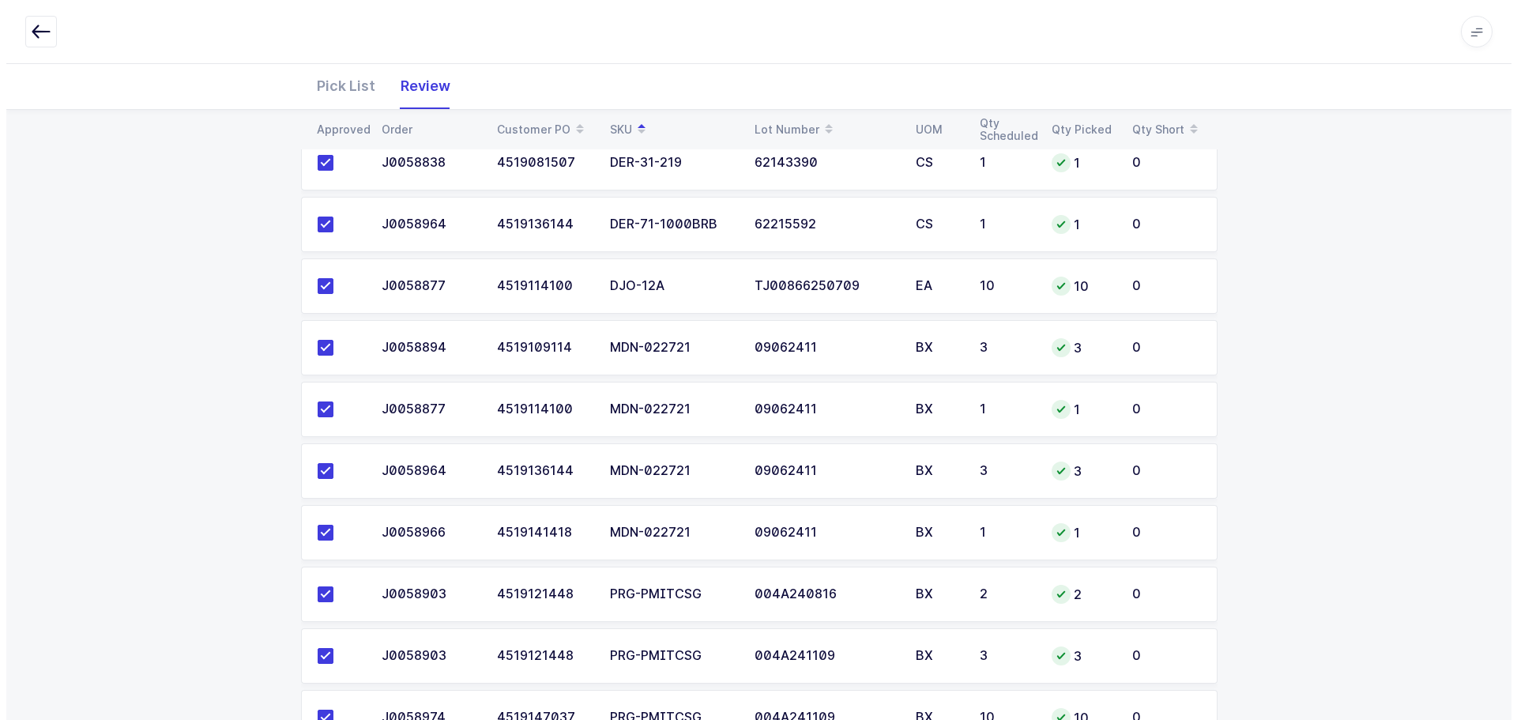
scroll to position [0, 0]
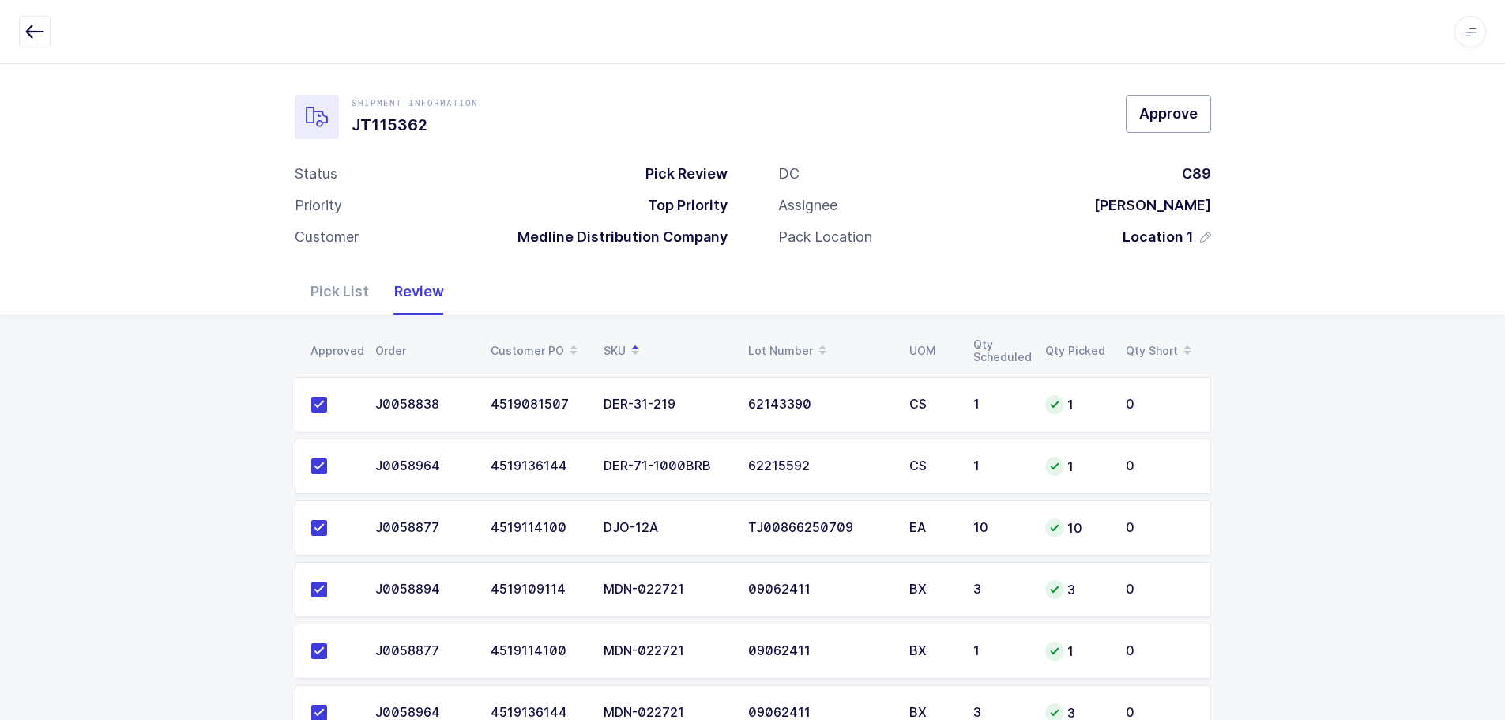
click at [1179, 100] on button "Approve" at bounding box center [1168, 114] width 85 height 38
